Goal: Book appointment/travel/reservation

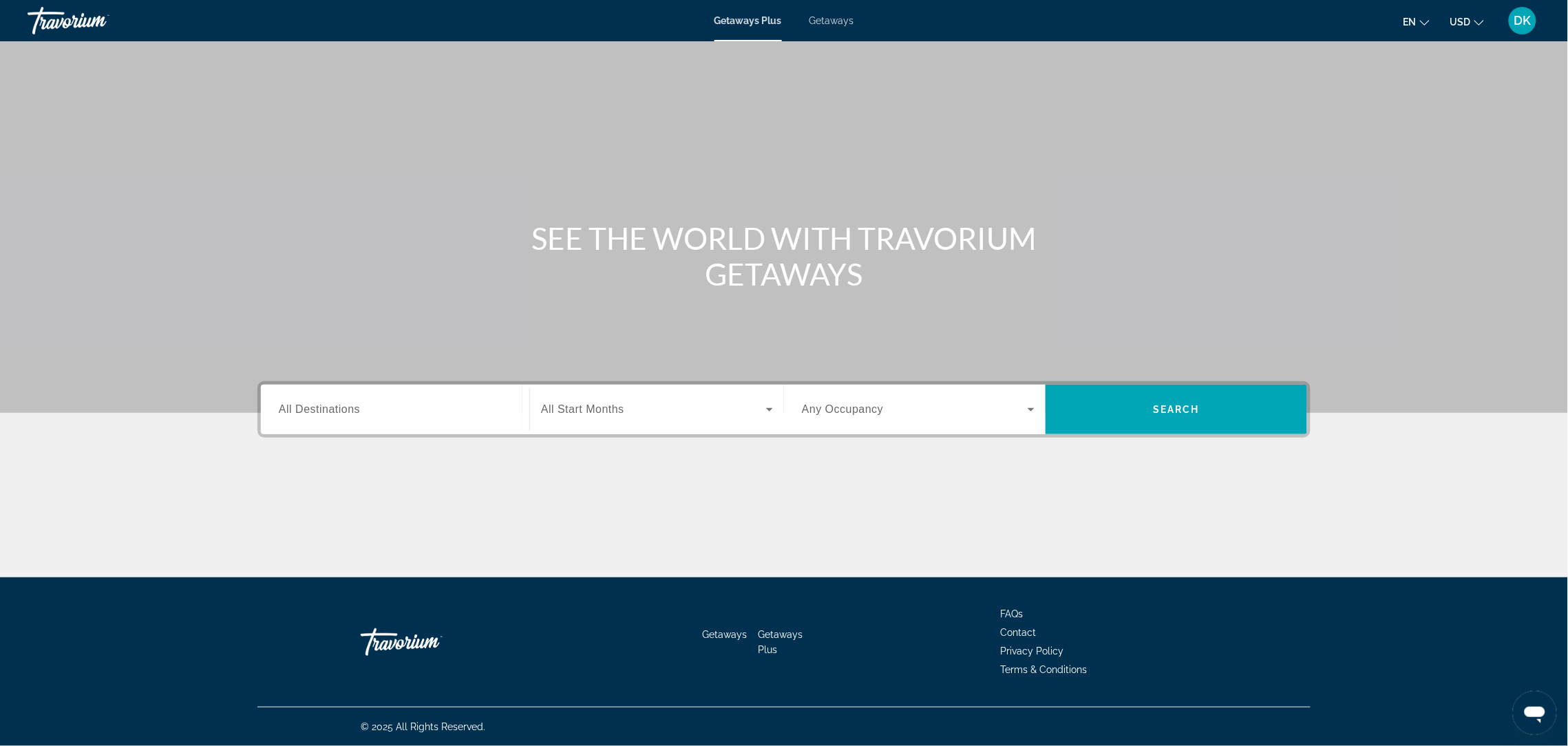
scroll to position [336, 0]
click at [278, 401] on input "Destination All Destinations" at bounding box center [394, 409] width 233 height 16
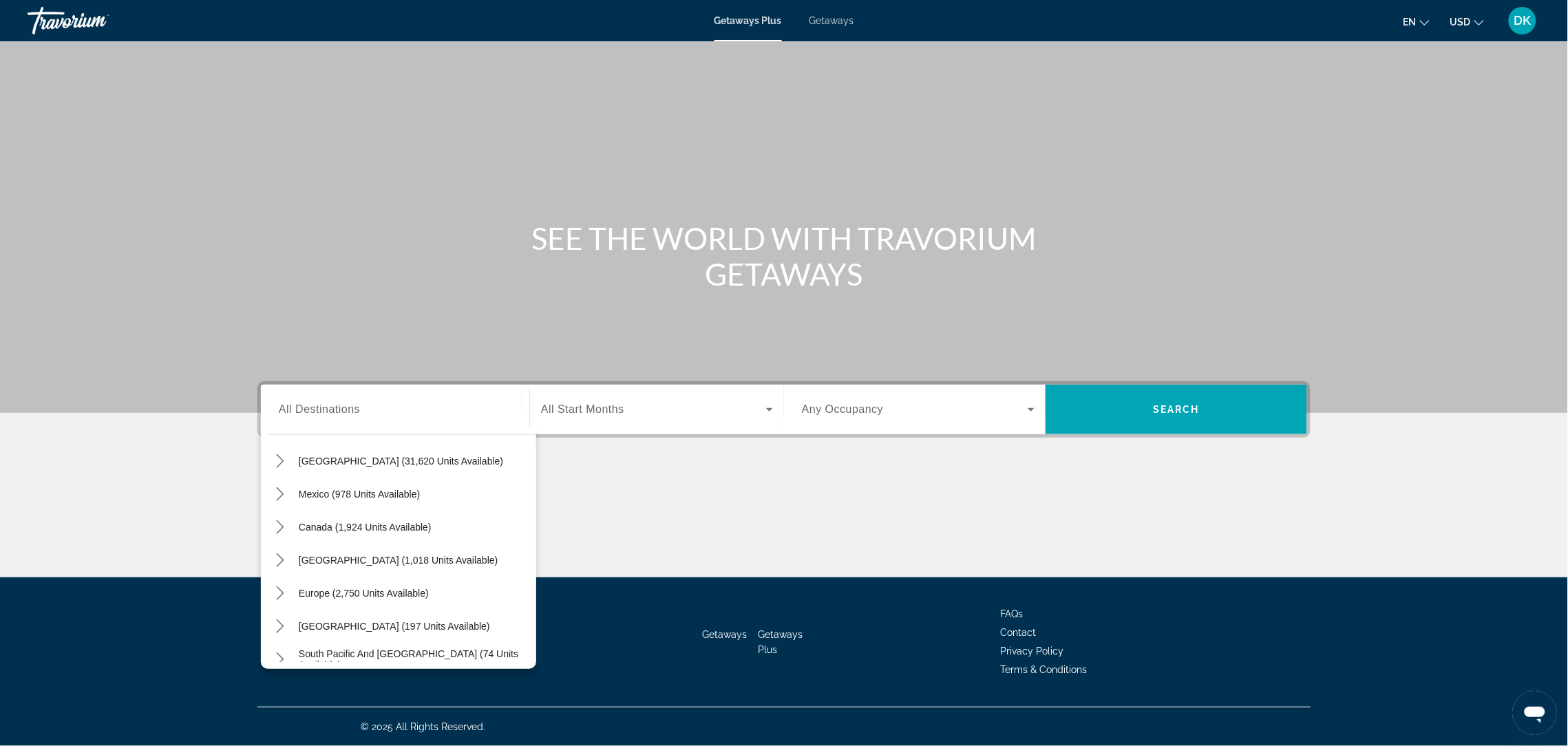
scroll to position [39, 0]
click at [532, 472] on div "Main content" at bounding box center [784, 523] width 1053 height 103
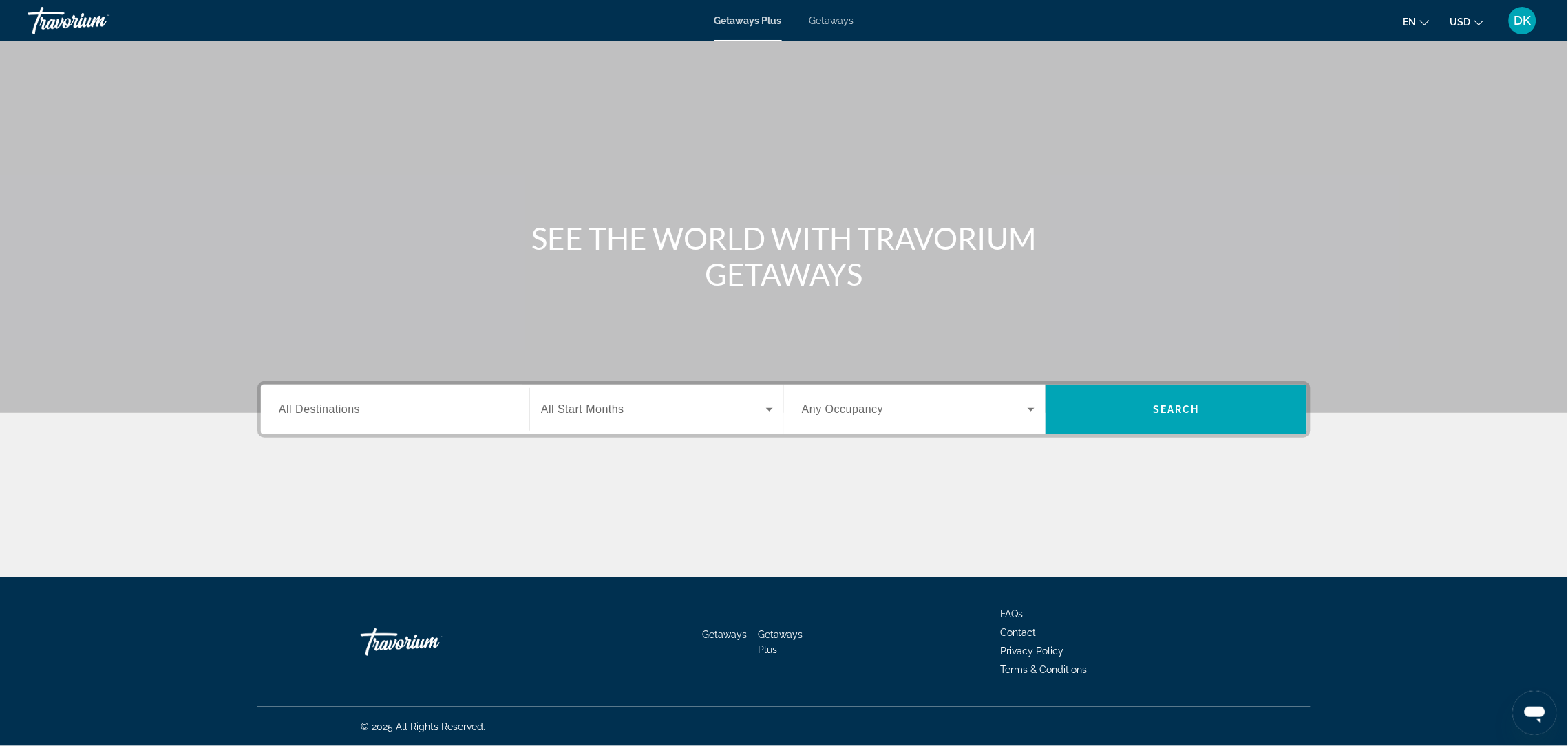
click at [770, 401] on icon "Search widget" at bounding box center [769, 409] width 16 height 16
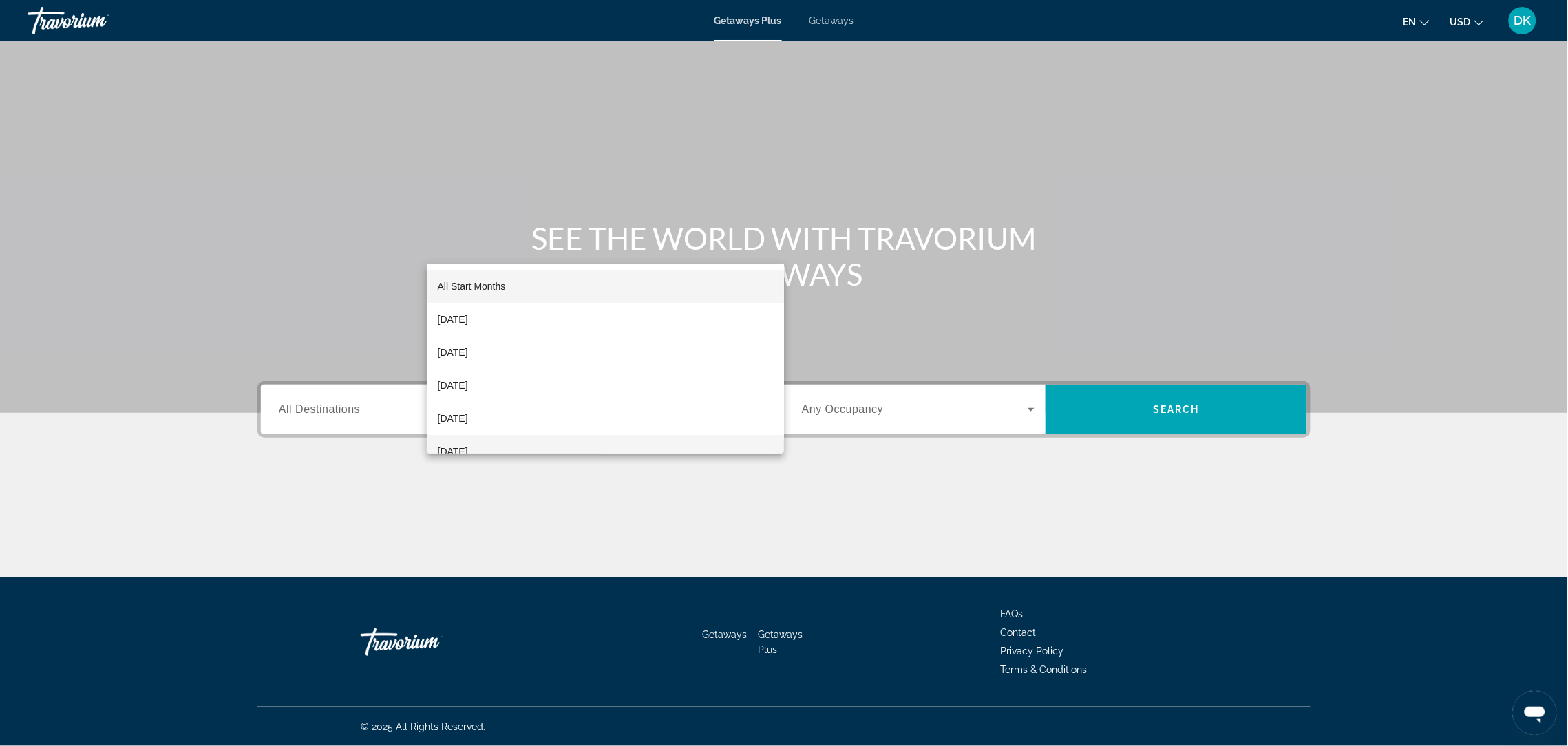
click at [639, 444] on mat-option "[DATE]" at bounding box center [605, 451] width 358 height 33
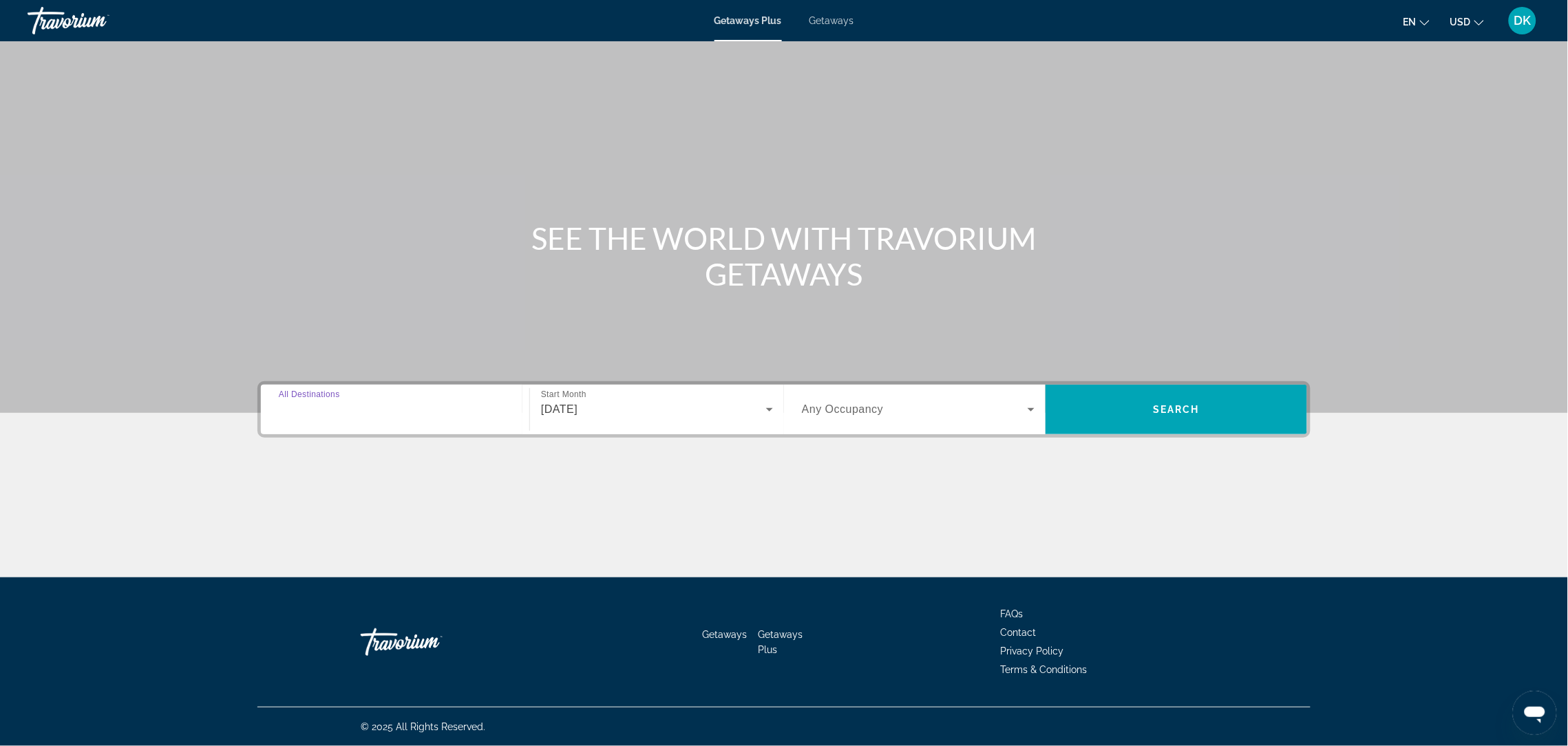
click at [355, 401] on input "Destination All Destinations" at bounding box center [394, 409] width 233 height 16
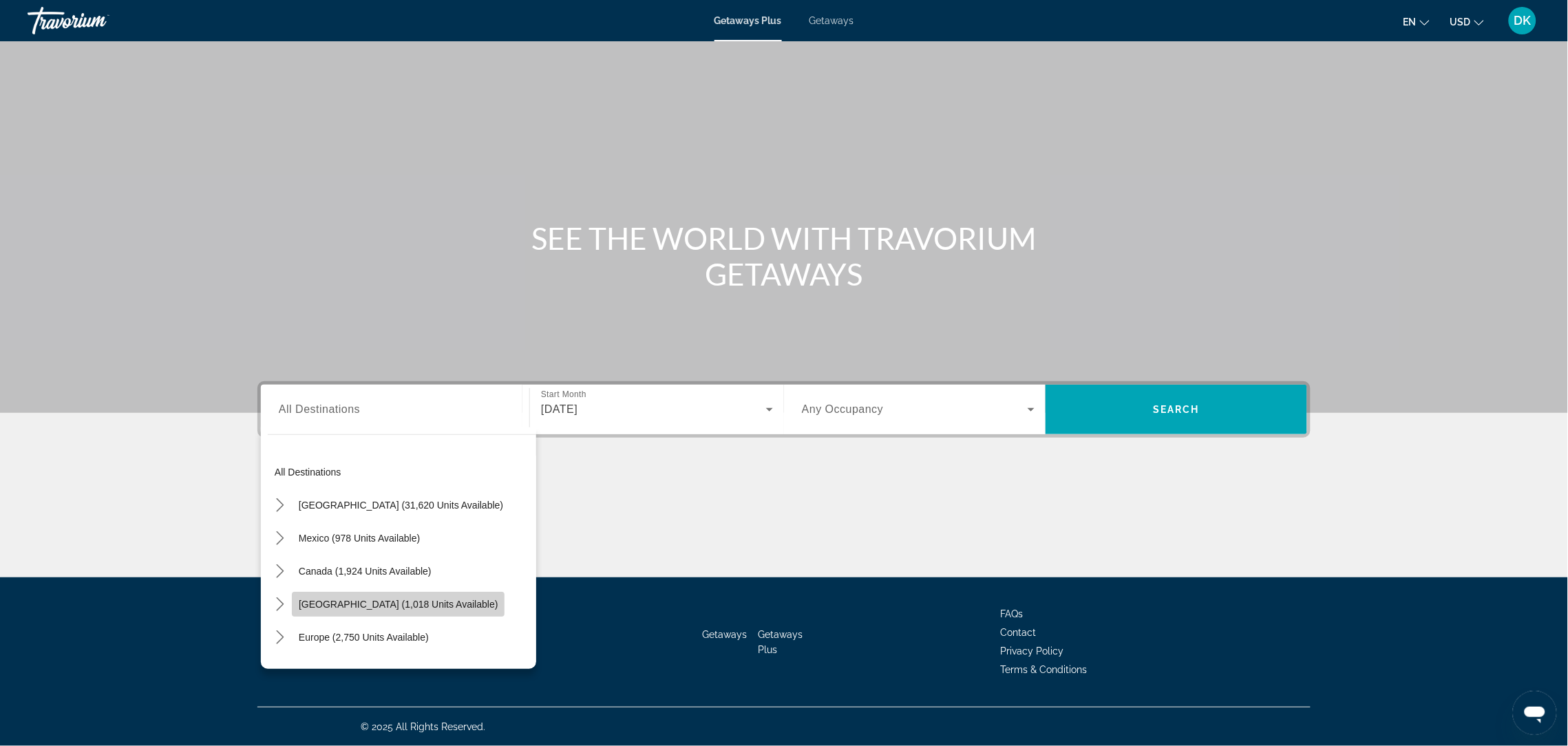
click at [309, 599] on span "[GEOGRAPHIC_DATA] (1,018 units available)" at bounding box center [397, 604] width 199 height 11
type input "**********"
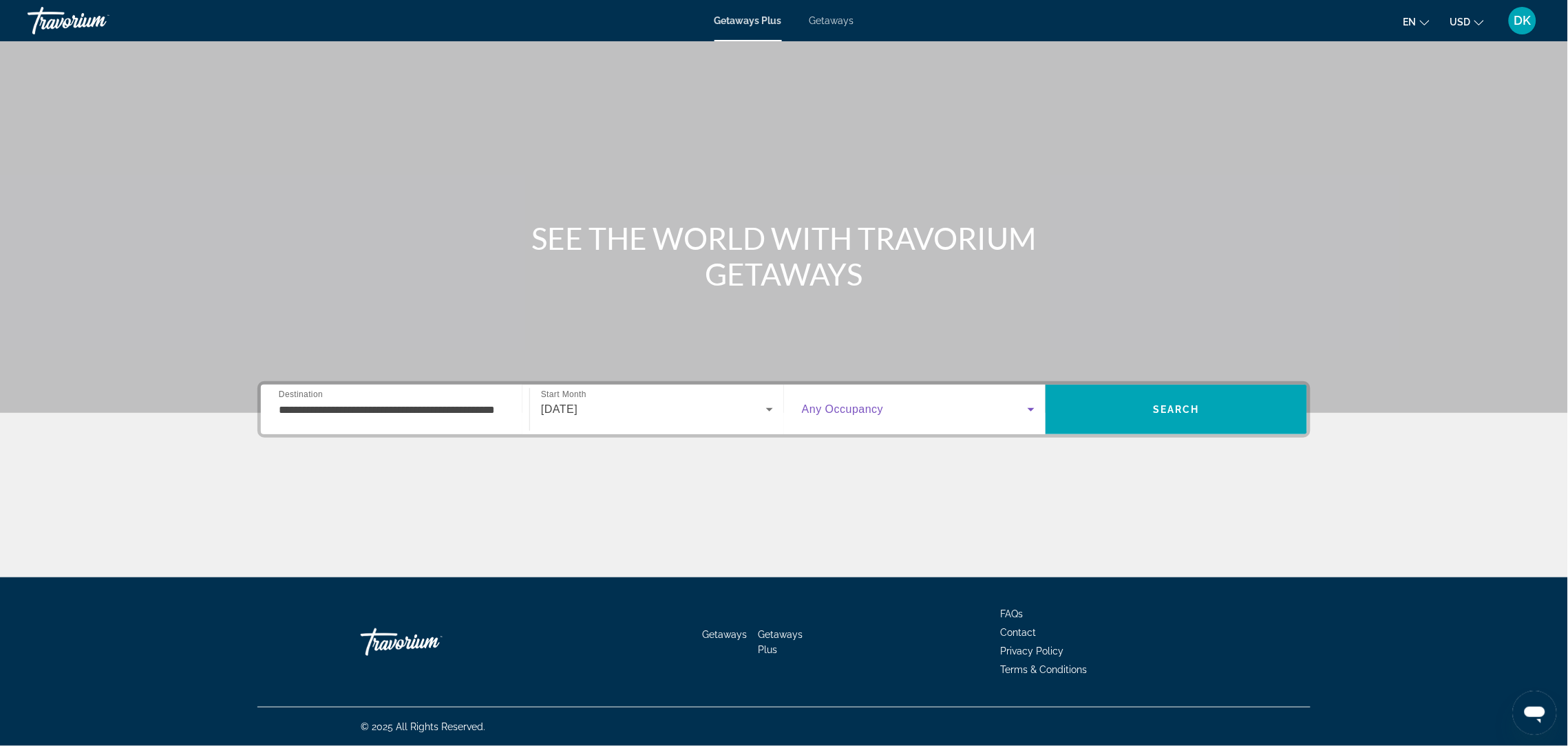
click at [1040, 401] on icon "Search widget" at bounding box center [1030, 409] width 16 height 16
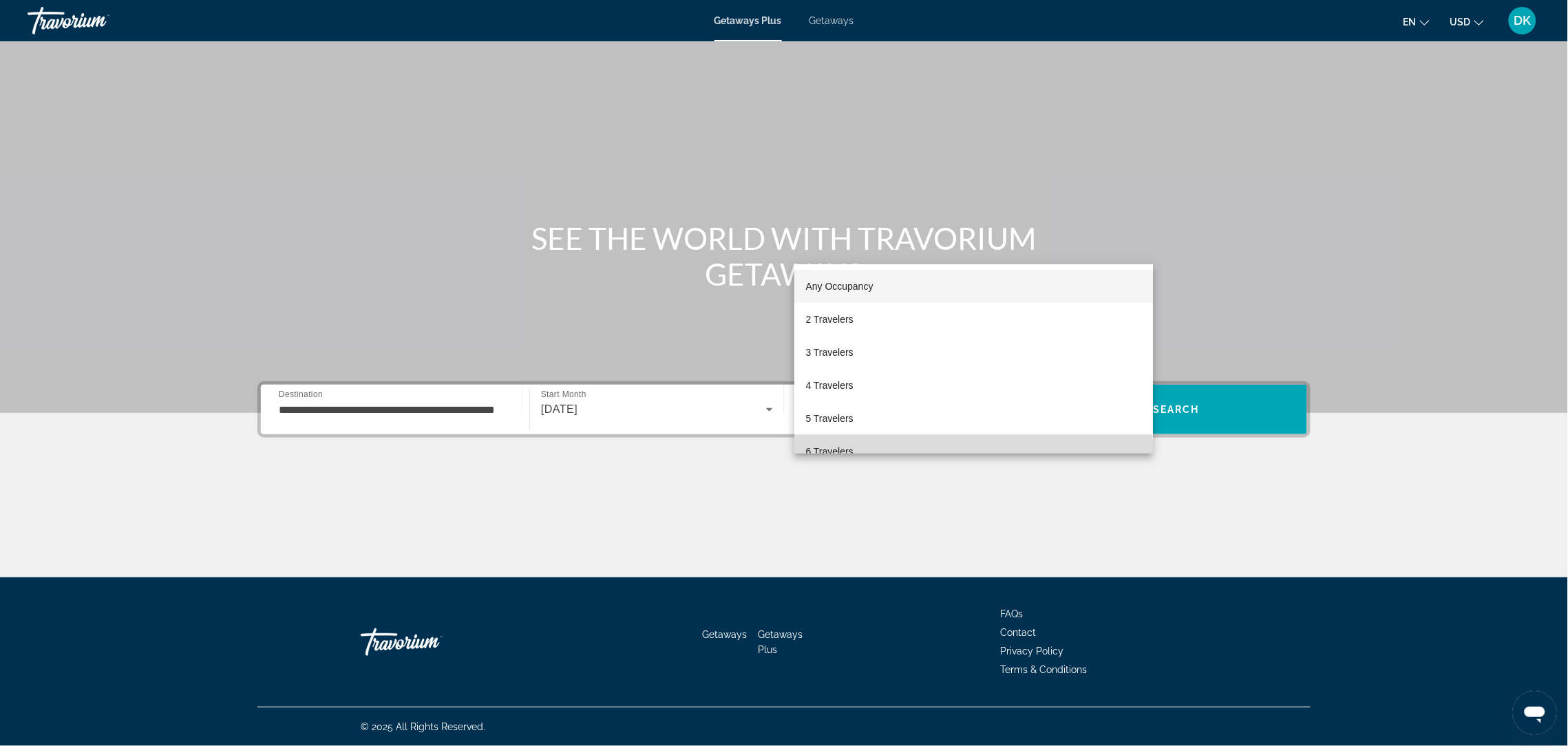
click at [998, 442] on mat-option "6 Travelers" at bounding box center [973, 451] width 359 height 33
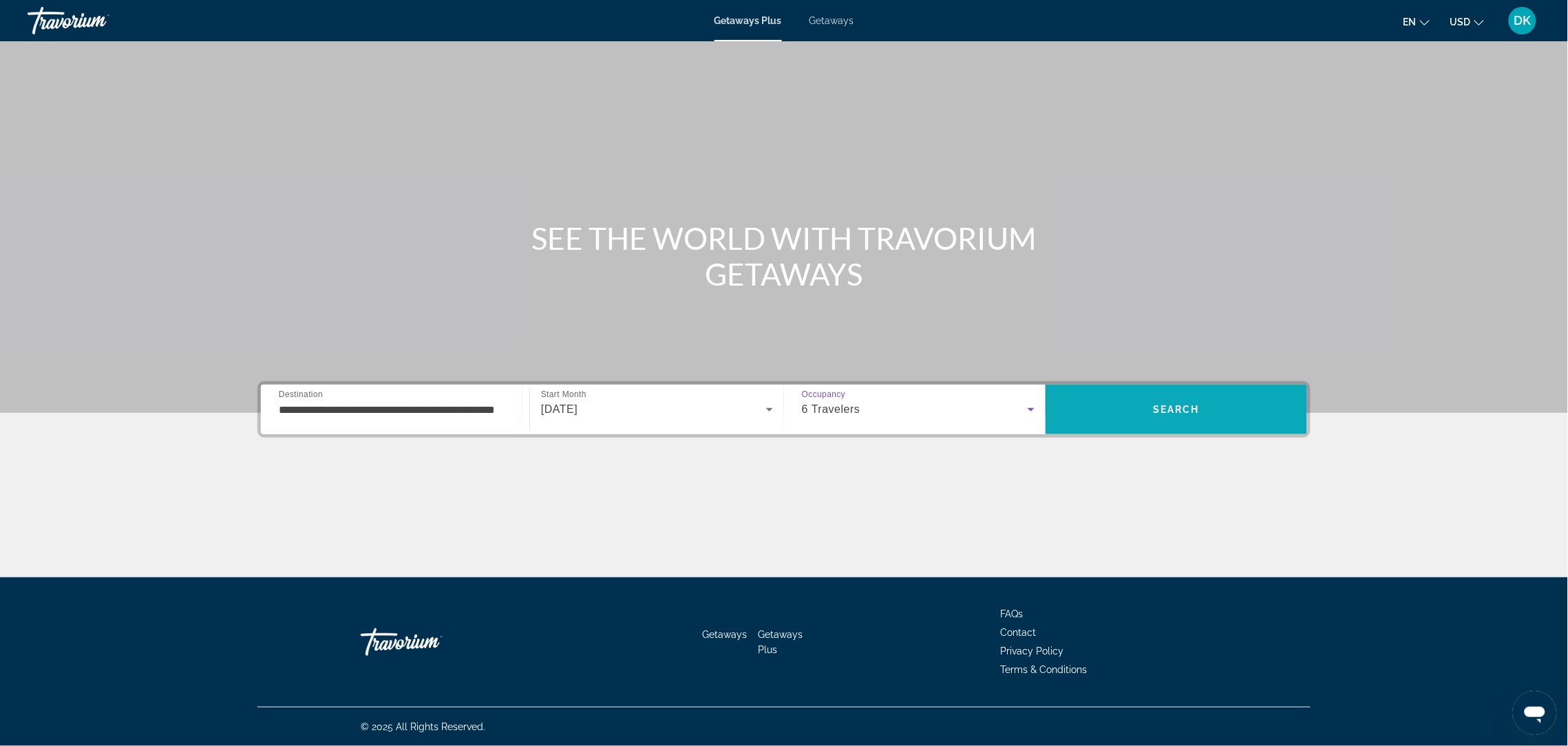
click at [1200, 404] on span "Search" at bounding box center [1176, 409] width 47 height 11
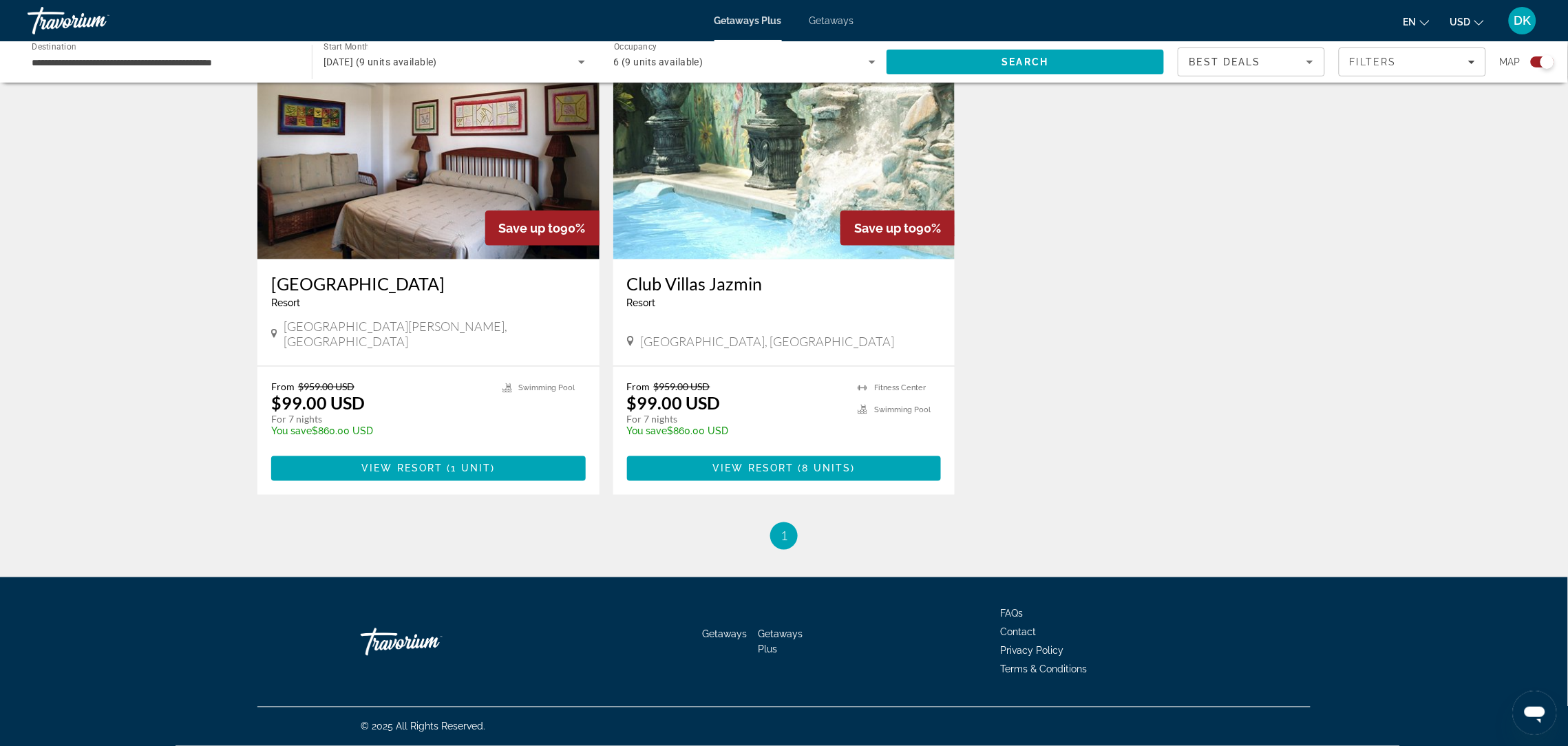
scroll to position [620, 0]
click at [771, 474] on span "View Resort" at bounding box center [753, 468] width 81 height 11
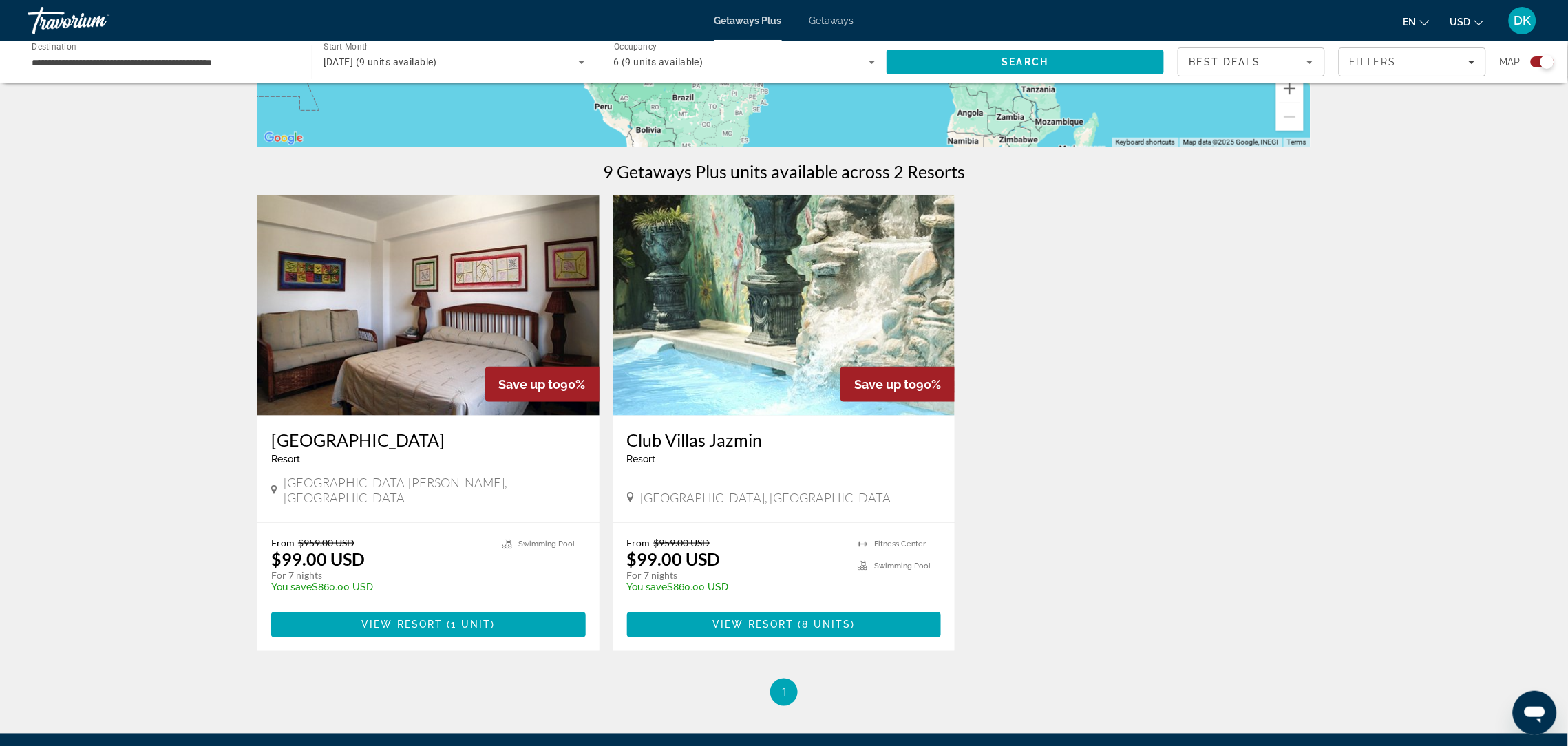
scroll to position [365, 0]
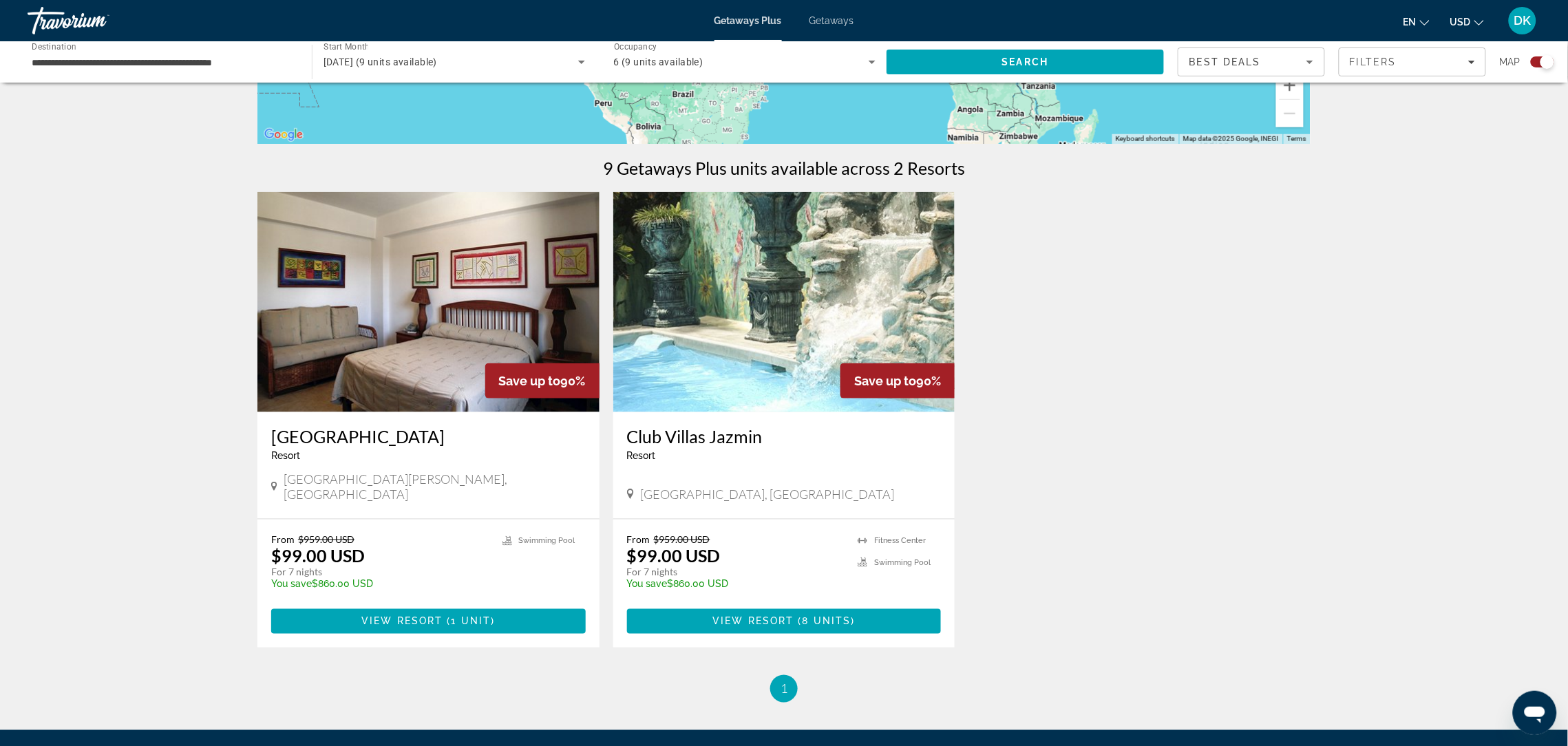
click at [303, 446] on h3 "[GEOGRAPHIC_DATA]" at bounding box center [429, 436] width 315 height 21
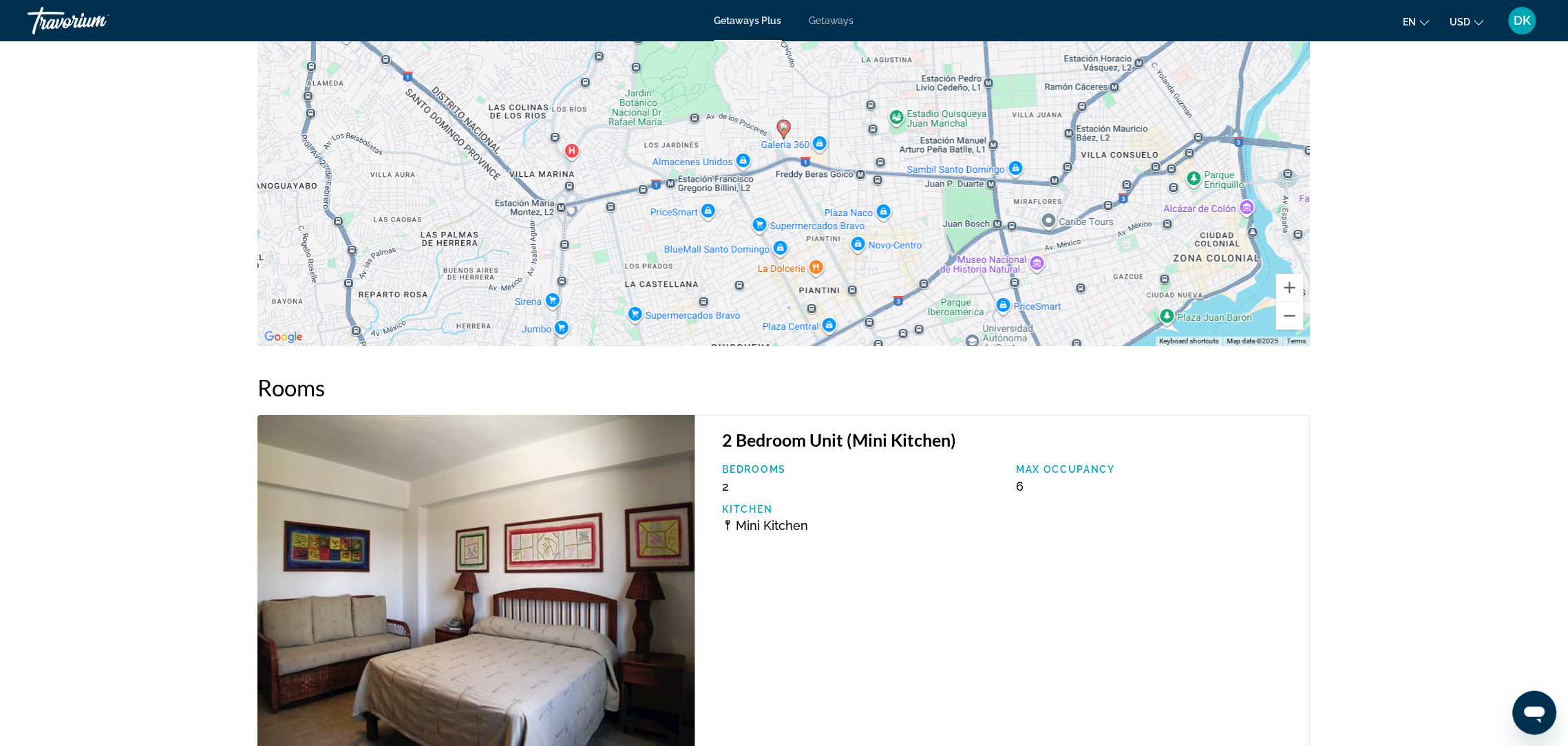
scroll to position [152, 0]
